Goal: Navigation & Orientation: Find specific page/section

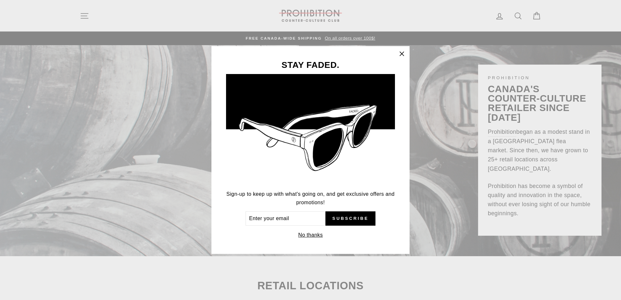
click at [403, 52] on icon "button" at bounding box center [401, 53] width 9 height 9
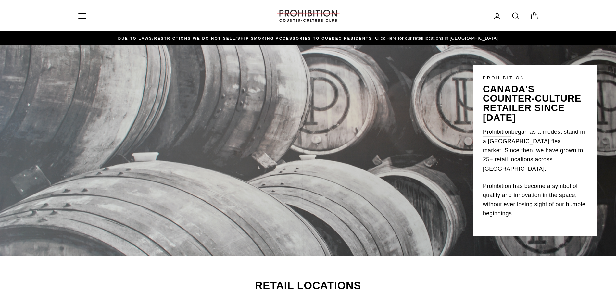
click at [80, 15] on icon "button" at bounding box center [82, 15] width 9 height 9
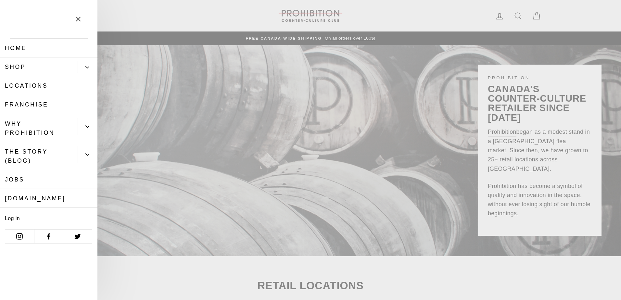
click at [87, 64] on button "Primary" at bounding box center [88, 66] width 20 height 11
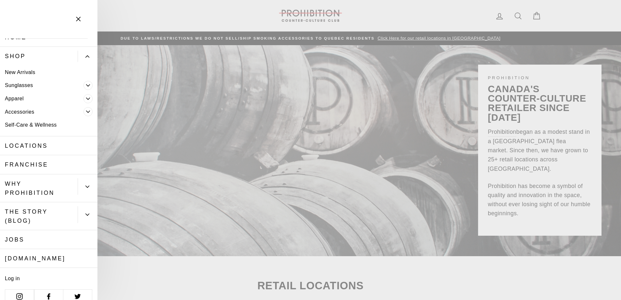
scroll to position [20, 0]
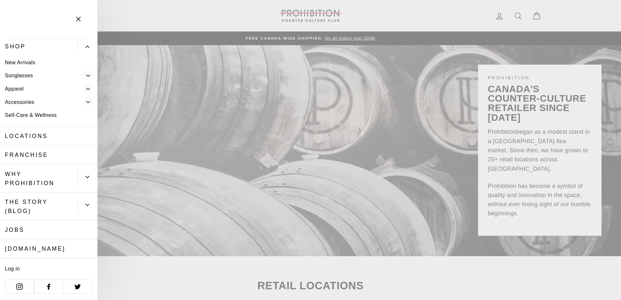
click at [82, 172] on button "Primary" at bounding box center [88, 176] width 20 height 17
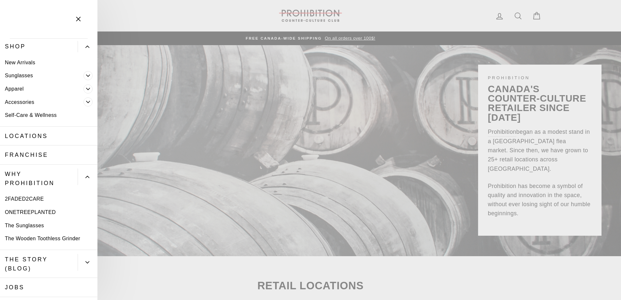
scroll to position [53, 0]
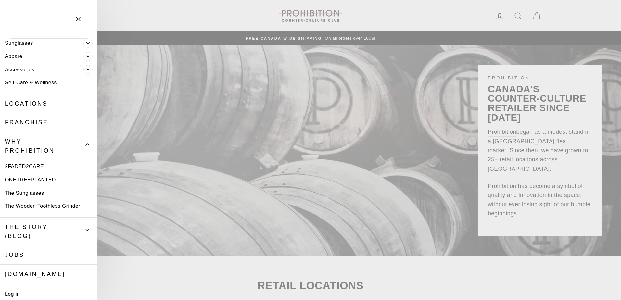
click at [85, 231] on icon "Primary" at bounding box center [87, 230] width 4 height 4
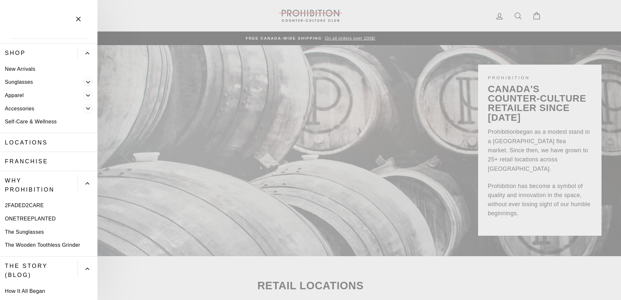
scroll to position [0, 0]
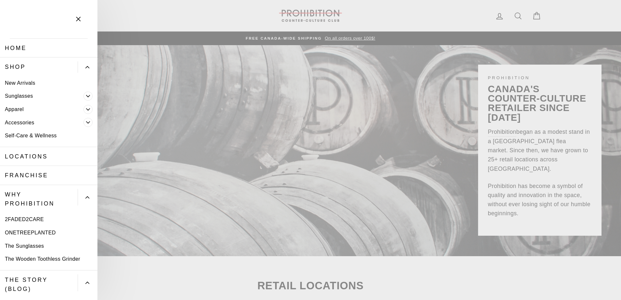
click at [86, 121] on icon "Primary" at bounding box center [88, 122] width 4 height 4
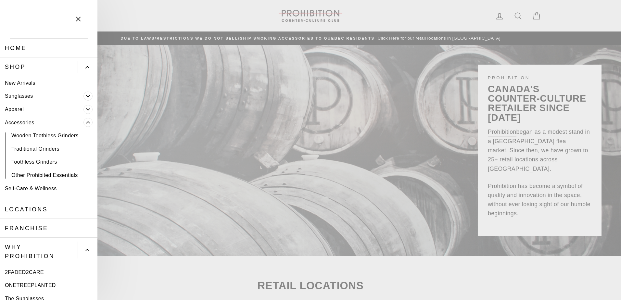
click at [84, 107] on span "Primary" at bounding box center [87, 109] width 9 height 9
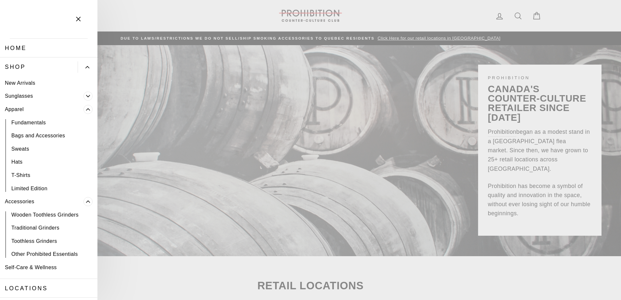
click at [86, 95] on span "Primary" at bounding box center [87, 96] width 9 height 9
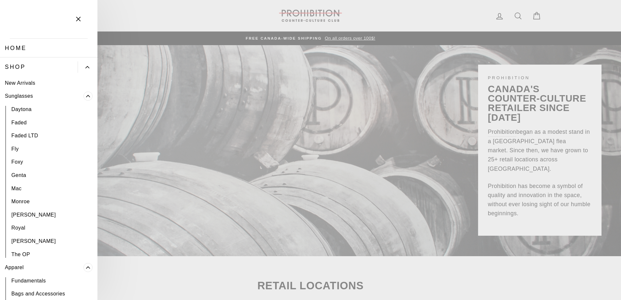
click at [14, 81] on link "New Arrivals" at bounding box center [48, 82] width 97 height 13
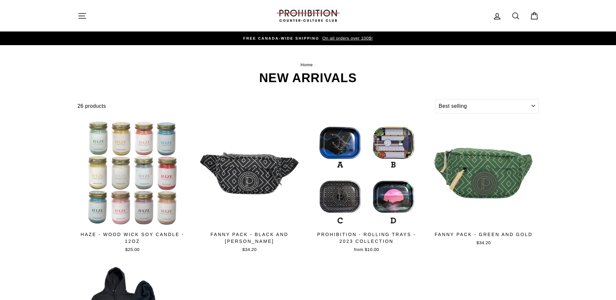
select select "best-selling"
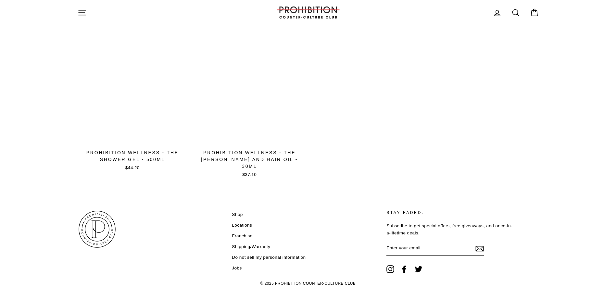
scroll to position [997, 0]
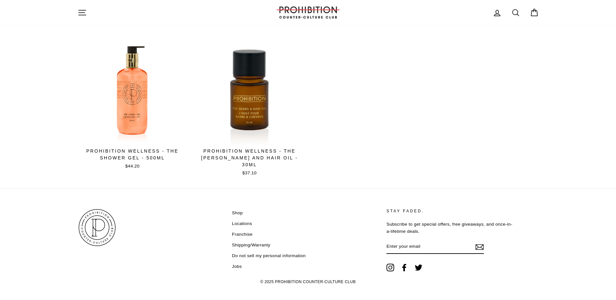
click at [234, 208] on link "Shop" at bounding box center [237, 213] width 11 height 10
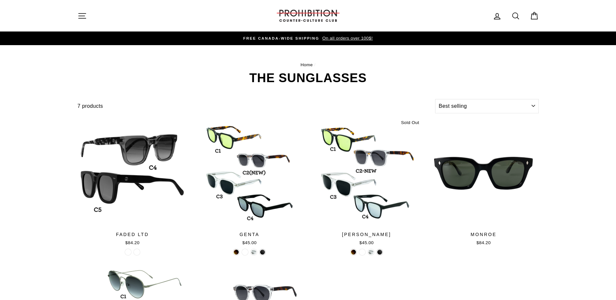
select select "best-selling"
click at [84, 18] on icon "button" at bounding box center [82, 15] width 9 height 9
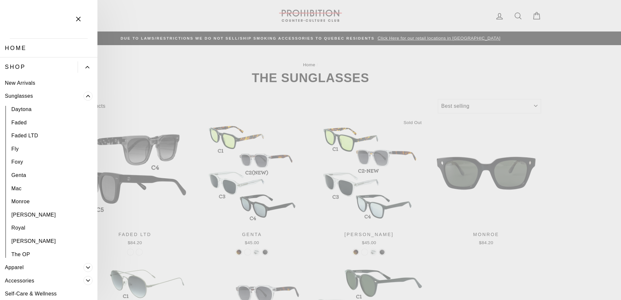
click at [84, 99] on span "Primary" at bounding box center [87, 96] width 9 height 9
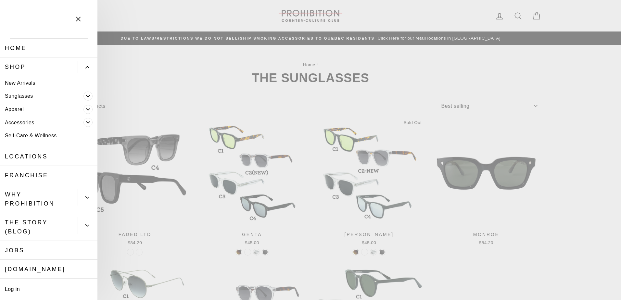
click at [32, 122] on link "Accessories" at bounding box center [41, 122] width 83 height 13
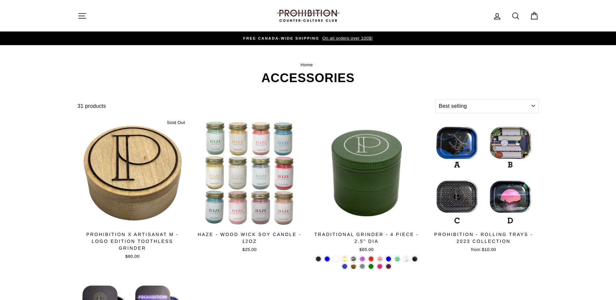
select select "best-selling"
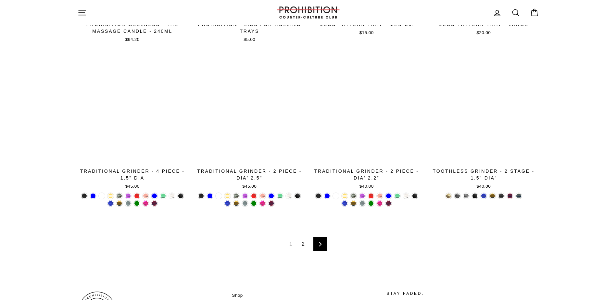
scroll to position [1089, 0]
